Goal: Information Seeking & Learning: Learn about a topic

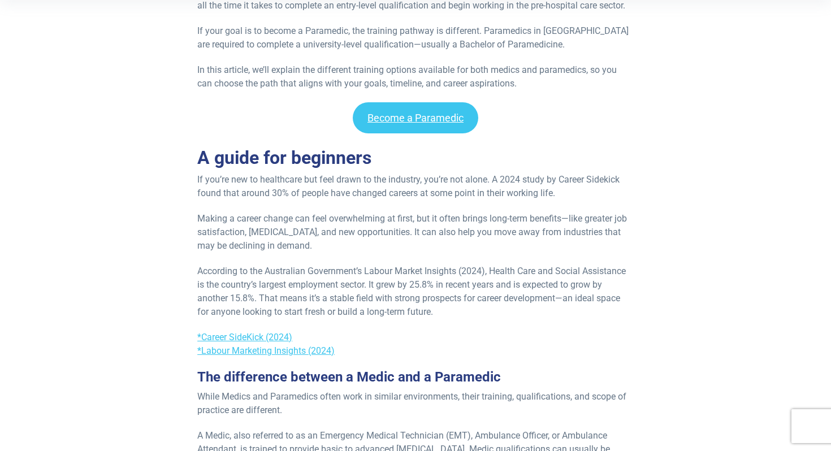
scroll to position [309, 0]
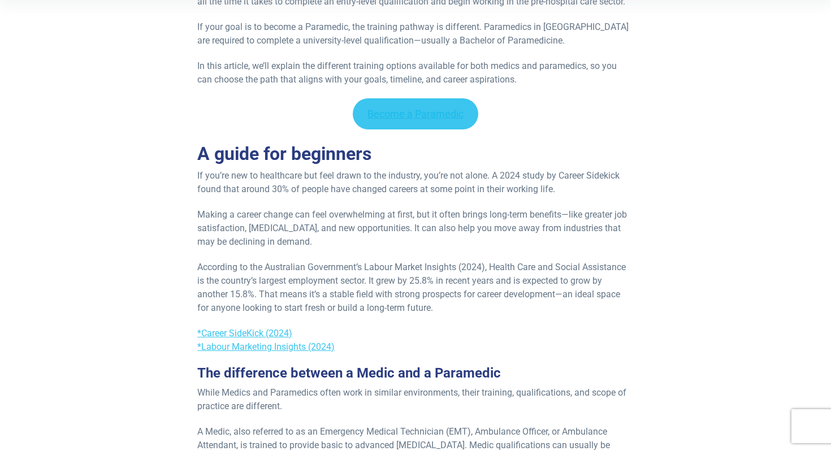
click at [434, 122] on link "Become a Paramedic" at bounding box center [416, 113] width 126 height 31
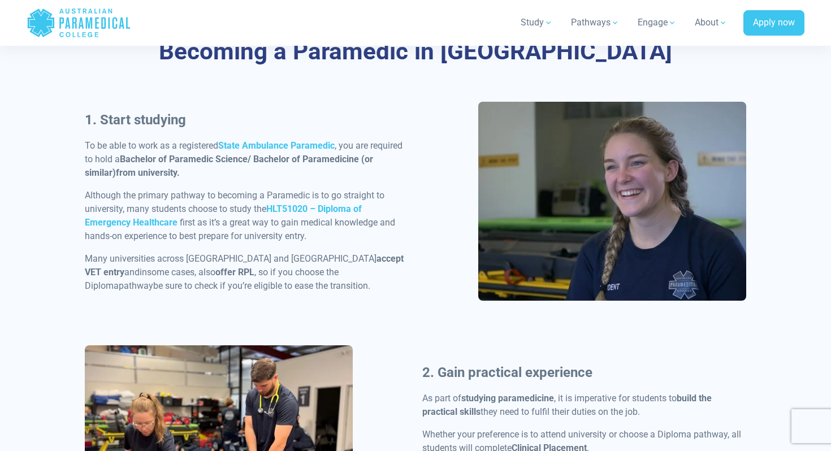
scroll to position [546, 0]
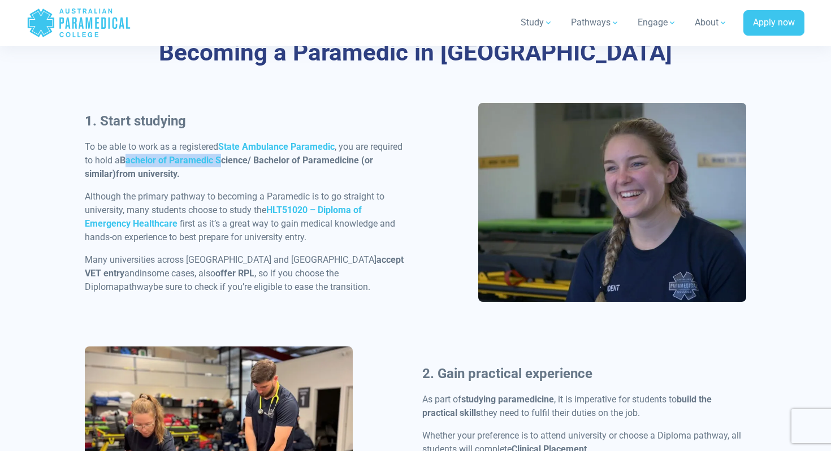
drag, startPoint x: 125, startPoint y: 155, endPoint x: 221, endPoint y: 161, distance: 96.3
click at [221, 161] on strong "Bachelor of Paramedic Science/ Bachelor of Paramedicine (or similar)" at bounding box center [229, 167] width 288 height 24
click at [245, 162] on strong "Bachelor of Paramedic Science/ Bachelor of Paramedicine (or similar)" at bounding box center [229, 167] width 288 height 24
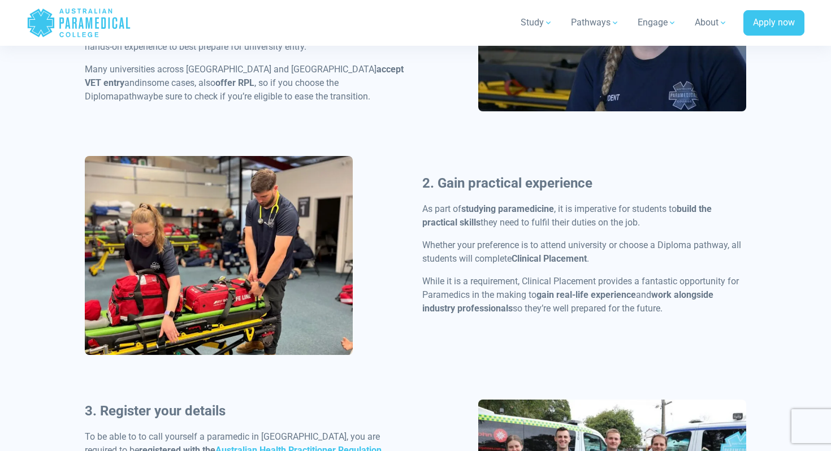
scroll to position [733, 0]
